Goal: Task Accomplishment & Management: Manage account settings

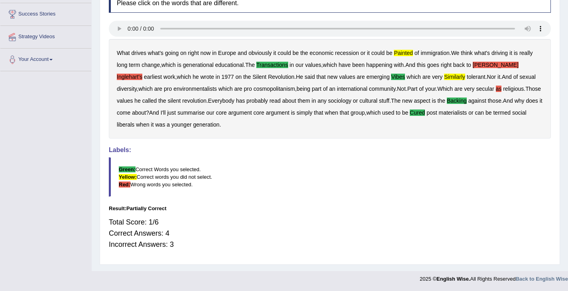
scroll to position [113, 0]
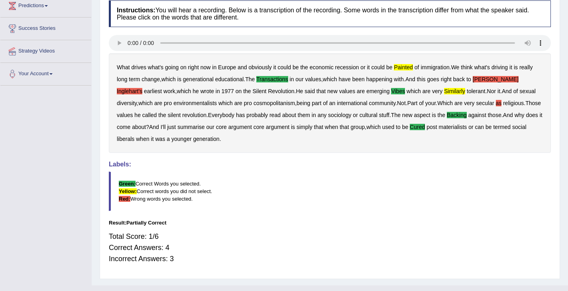
click at [379, 176] on blockquote "Green: Correct Words you selected. Yellow: Correct words you did not select. Re…" at bounding box center [330, 191] width 442 height 39
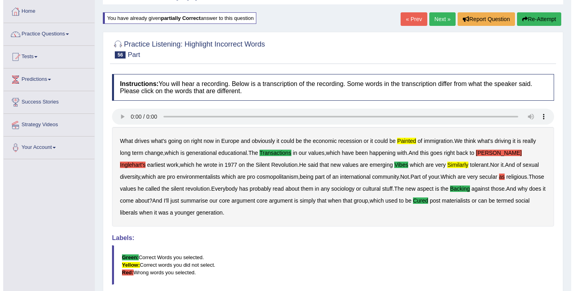
scroll to position [0, 0]
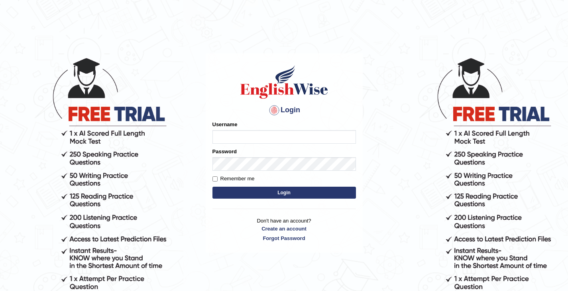
click at [240, 131] on input "Username" at bounding box center [285, 137] width 144 height 14
type input "0411980057"
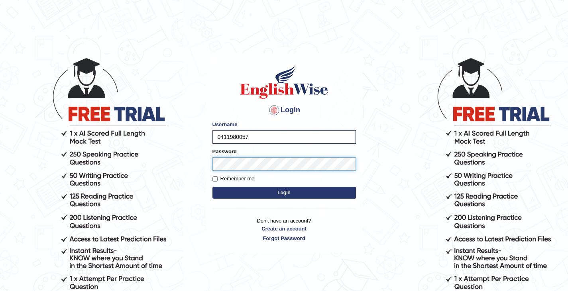
click at [213, 187] on button "Login" at bounding box center [285, 193] width 144 height 12
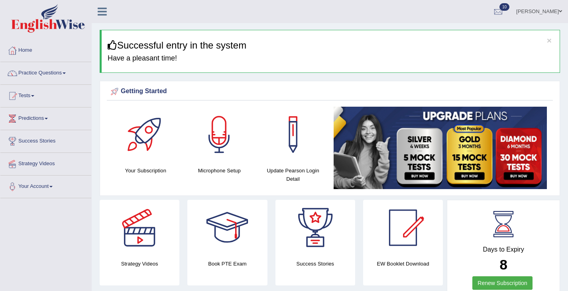
click at [44, 74] on link "Practice Questions" at bounding box center [45, 72] width 91 height 20
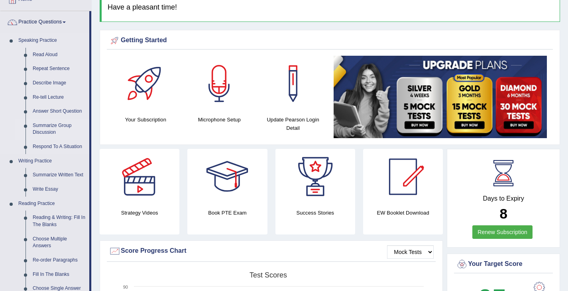
scroll to position [62, 0]
